Goal: Ask a question: Seek information or help from site administrators or community

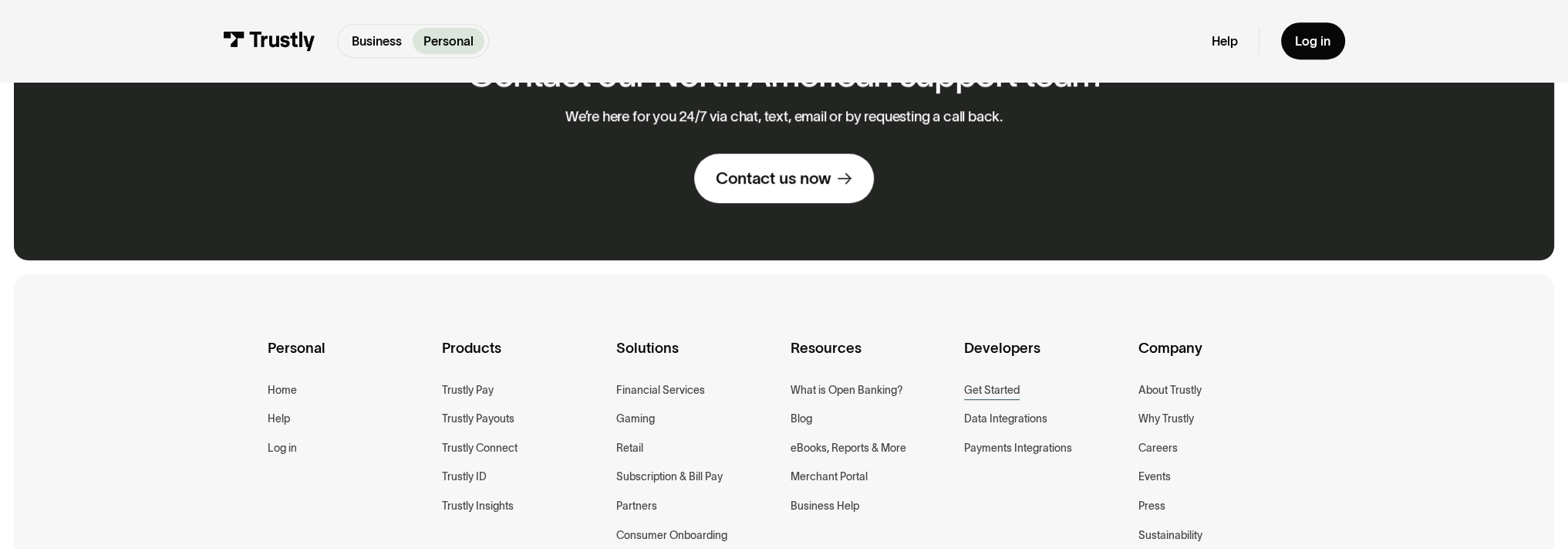
scroll to position [1235, 0]
click at [787, 188] on div "Contact us now" at bounding box center [773, 178] width 115 height 21
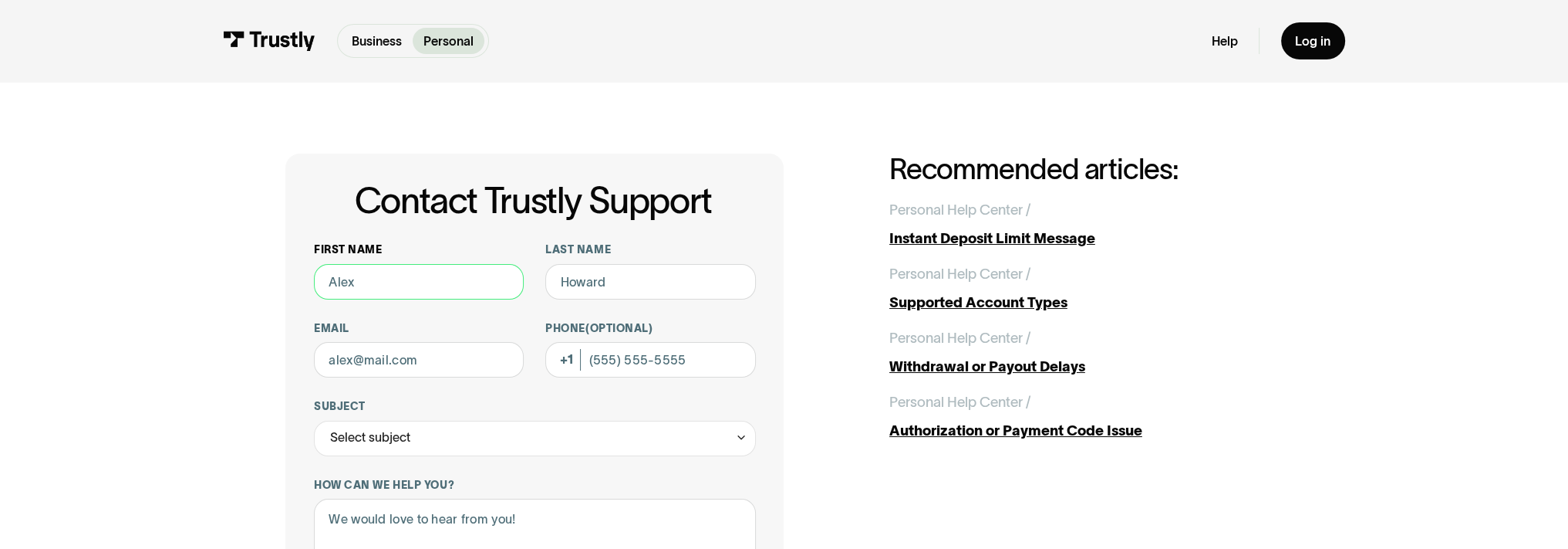
click at [408, 286] on input "First name" at bounding box center [419, 281] width 210 height 36
type input "[PERSON_NAME]"
type input "[EMAIL_ADDRESS][DOMAIN_NAME]"
type input "6236954927"
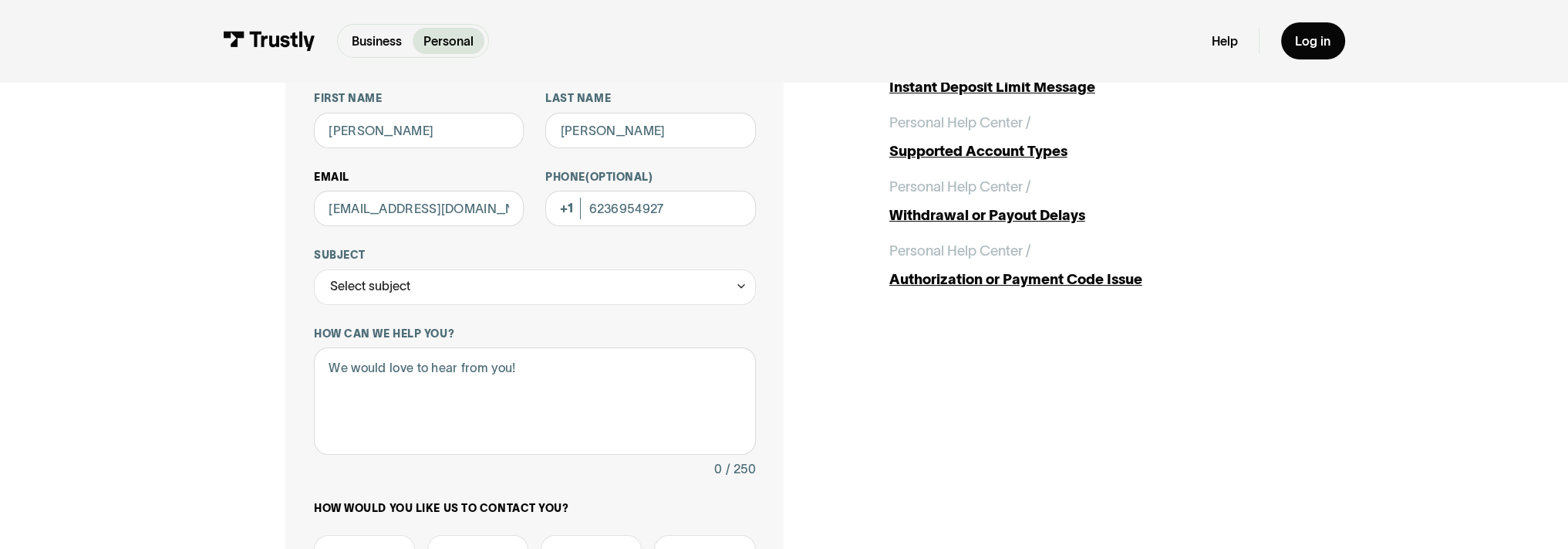
scroll to position [154, 0]
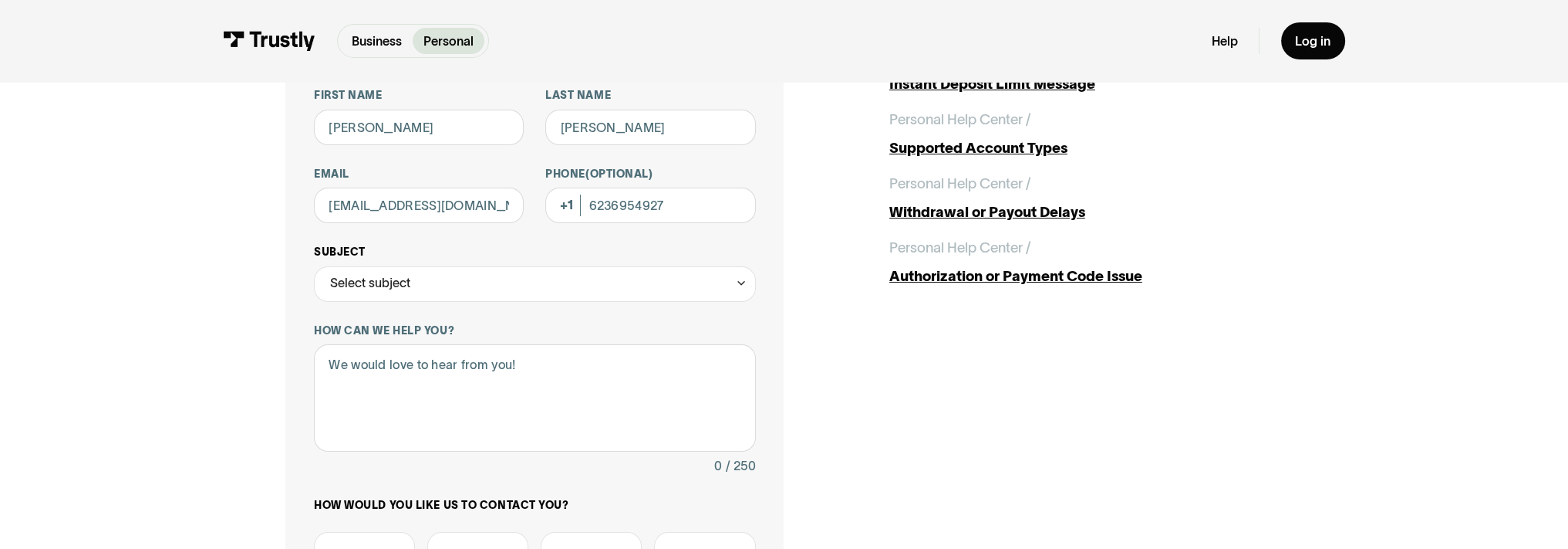
click at [425, 277] on div "Select subject" at bounding box center [535, 284] width 442 height 36
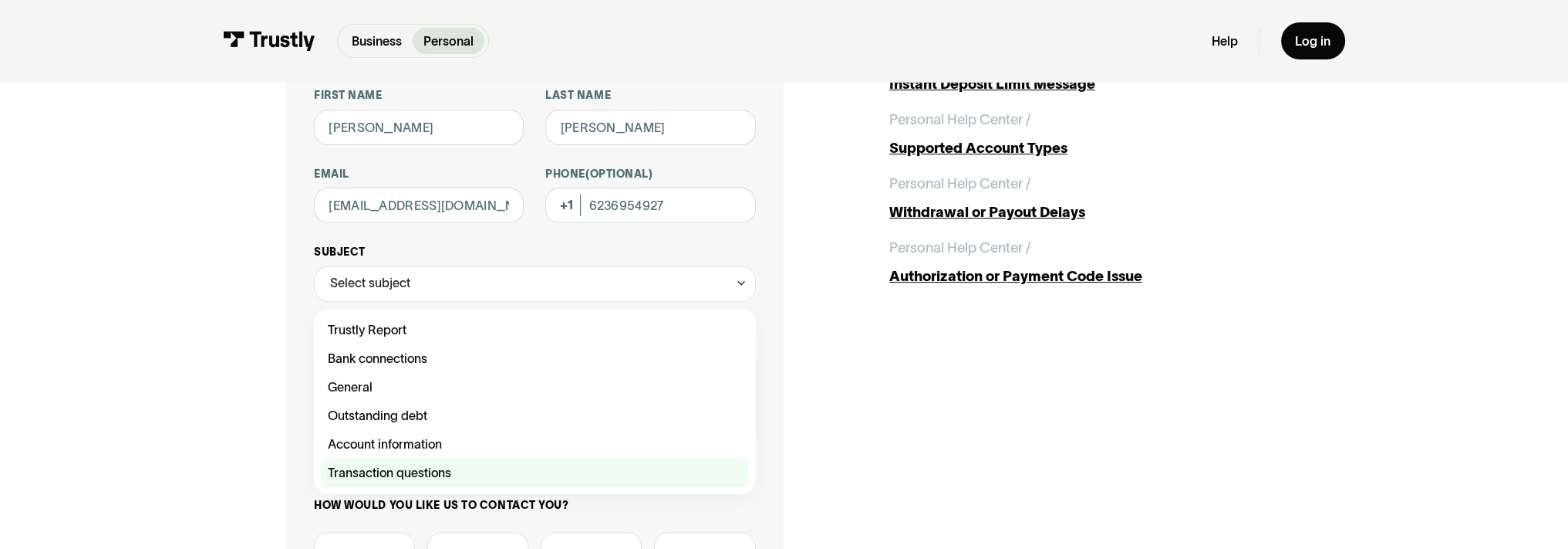
click at [416, 474] on div "Contact Trustly Support" at bounding box center [534, 473] width 427 height 29
type input "**********"
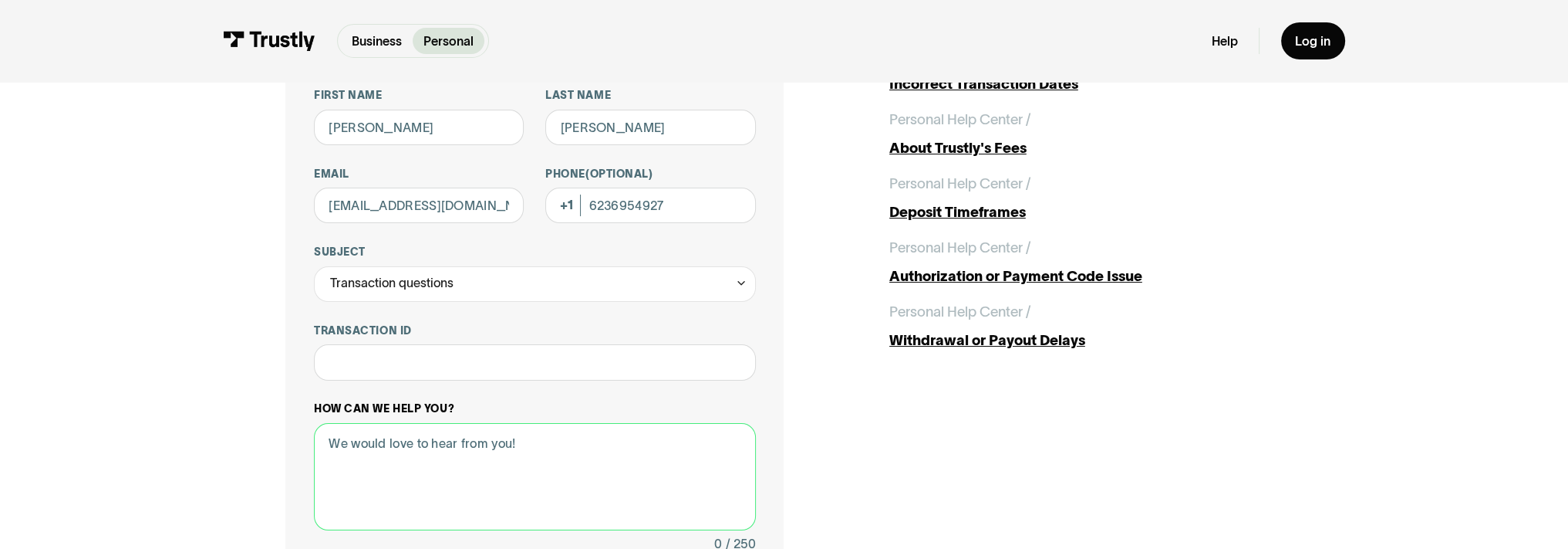
click at [498, 448] on textarea "How can we help you?" at bounding box center [535, 477] width 442 height 108
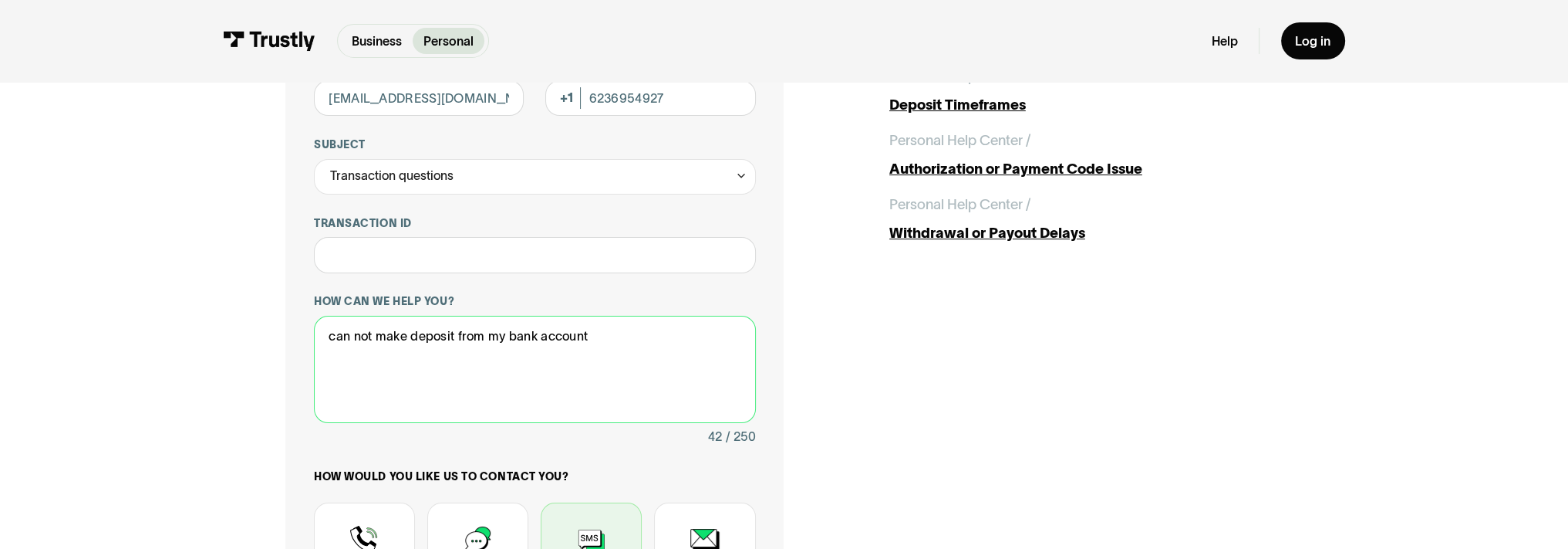
scroll to position [386, 0]
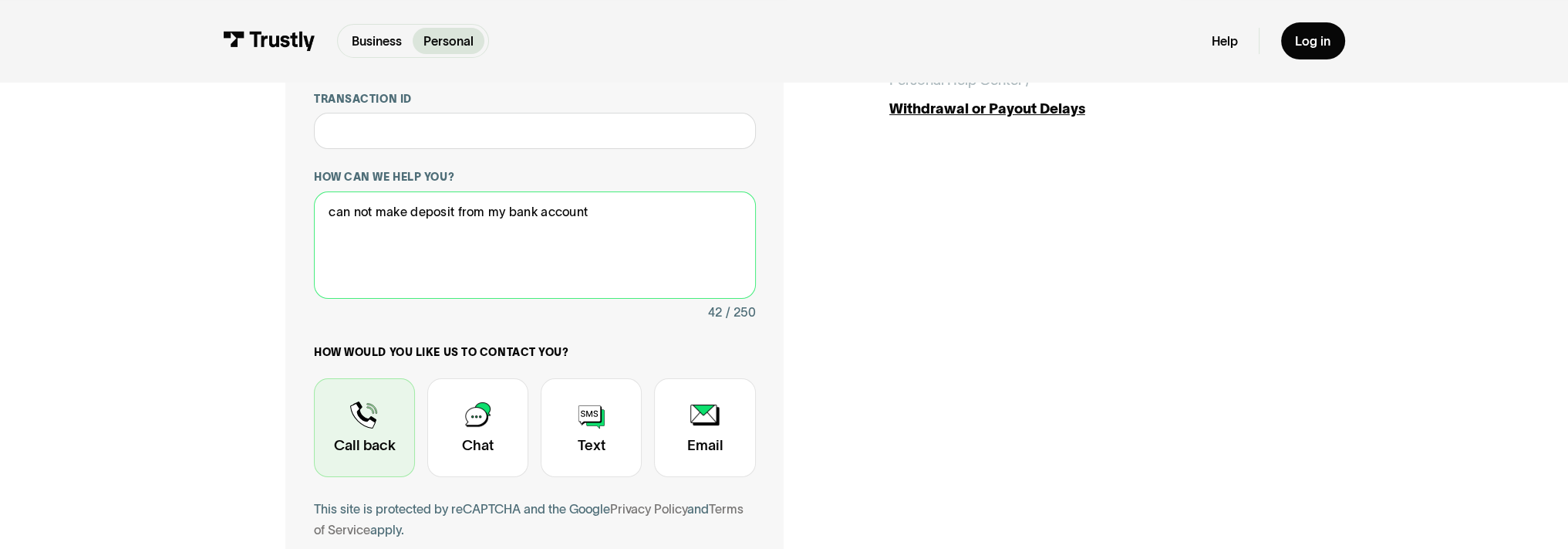
type textarea "can not make deposit from my bank account"
click at [378, 421] on div "Contact Trustly Support" at bounding box center [364, 428] width 101 height 99
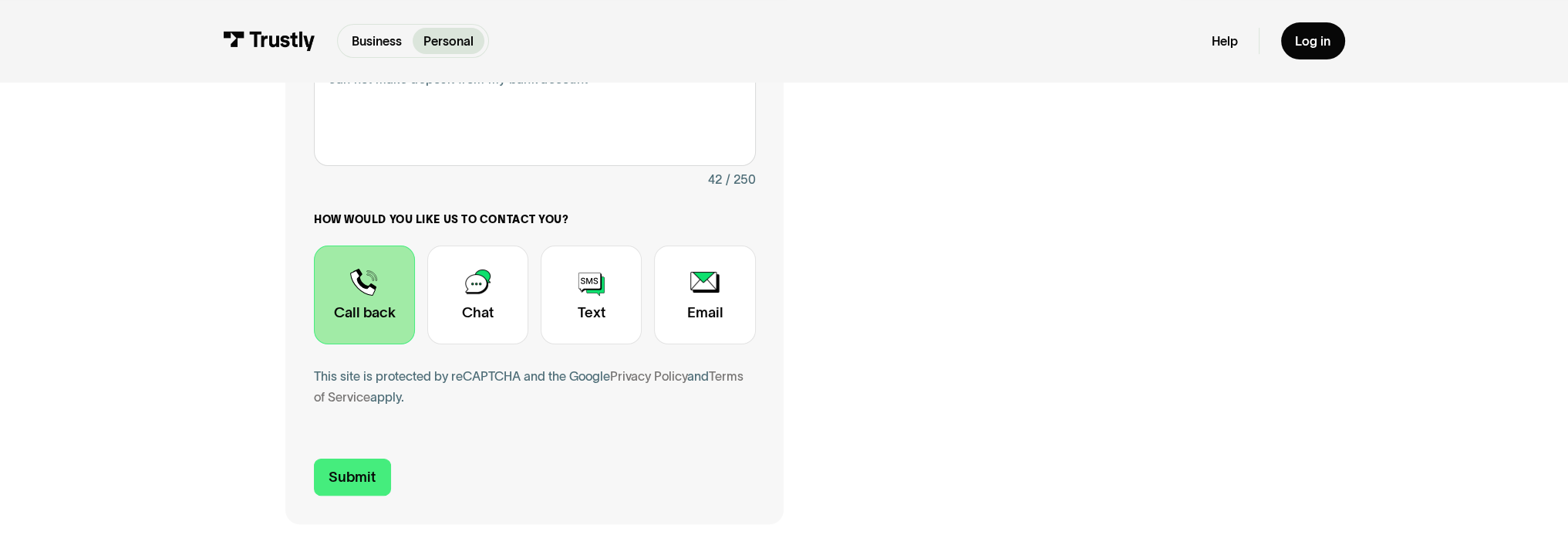
scroll to position [540, 0]
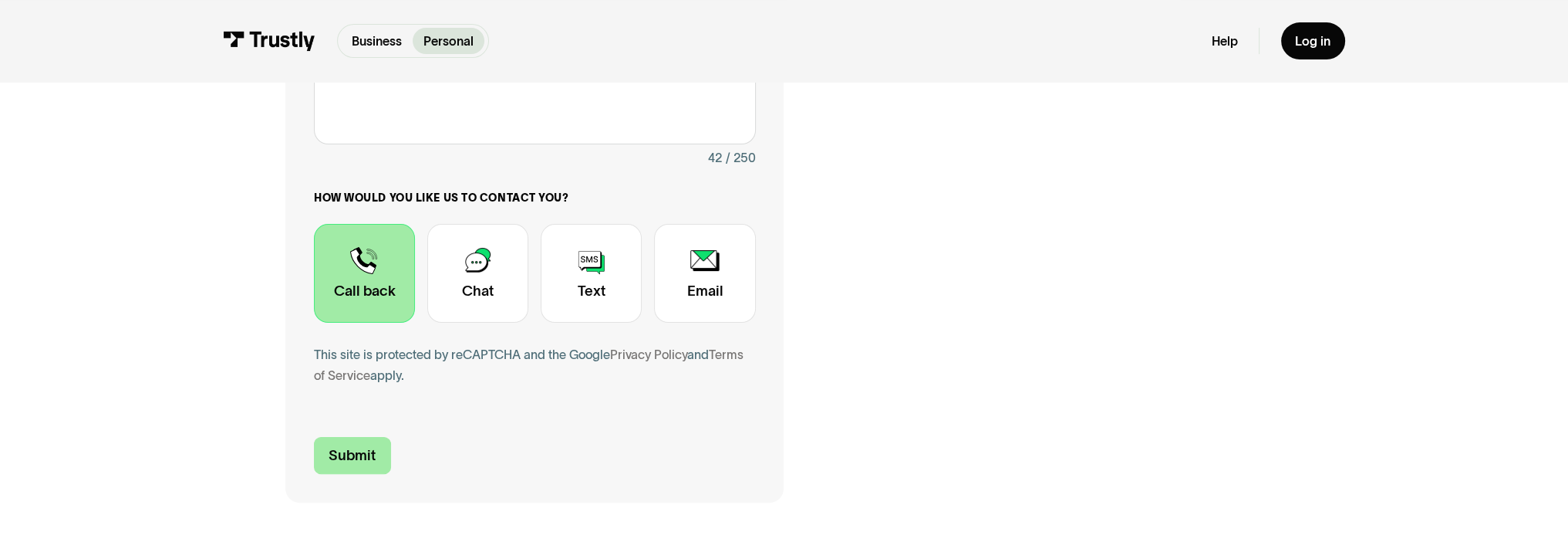
click at [360, 456] on input "Submit" at bounding box center [352, 455] width 77 height 37
type input "[PHONE_NUMBER]"
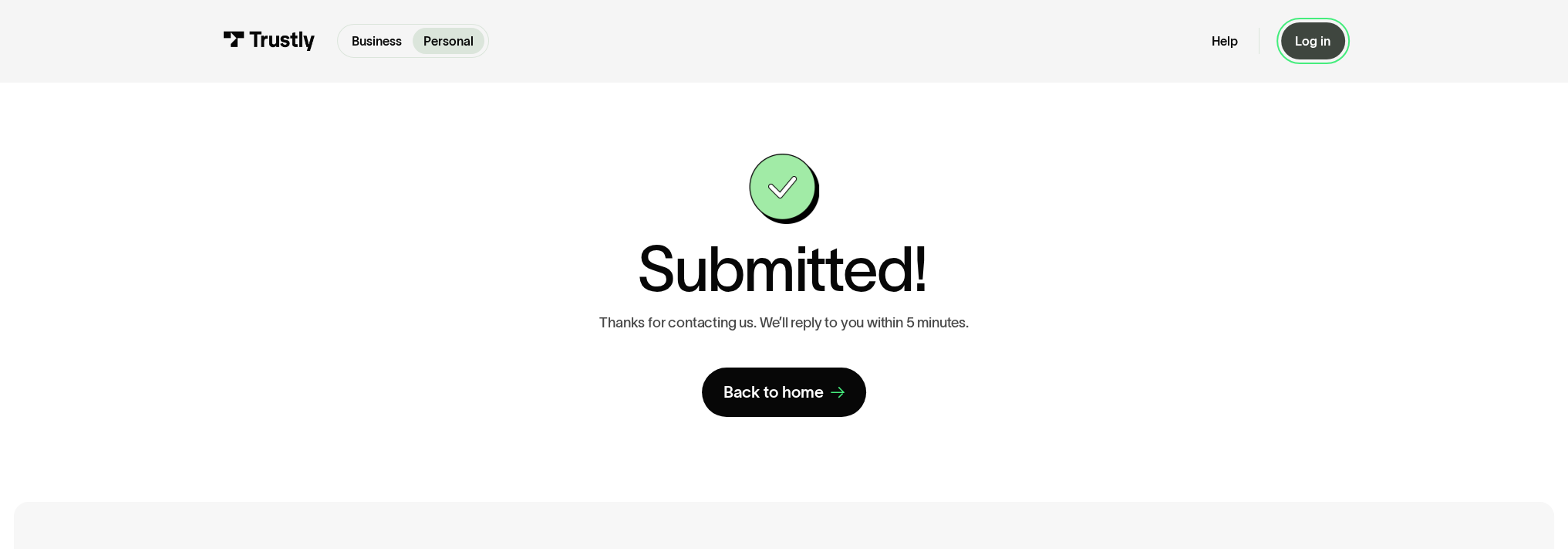
click at [1319, 42] on div "Log in" at bounding box center [1312, 41] width 36 height 16
